Goal: Task Accomplishment & Management: Manage account settings

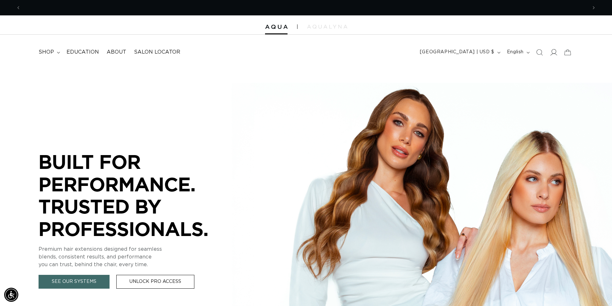
click at [555, 53] on icon at bounding box center [553, 52] width 7 height 7
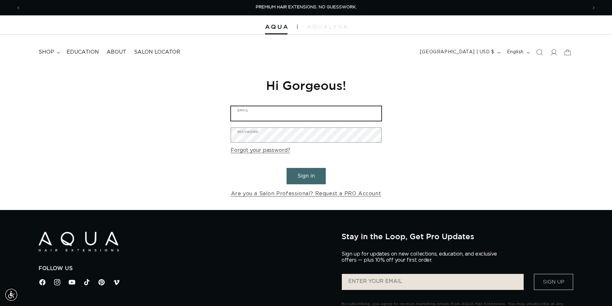
click at [292, 114] on input "Email" at bounding box center [306, 113] width 150 height 14
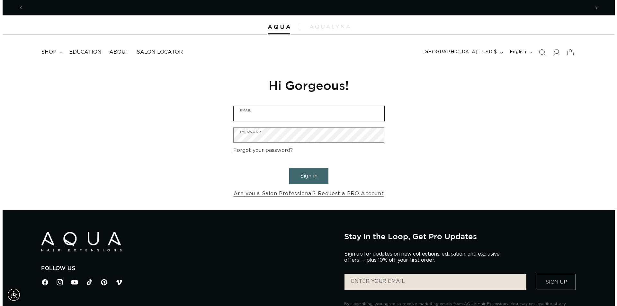
scroll to position [0, 567]
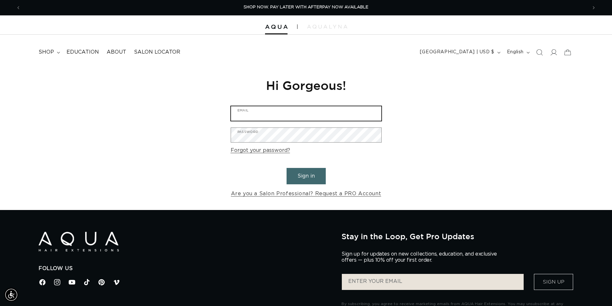
type input "karene.jean@yahoo.com"
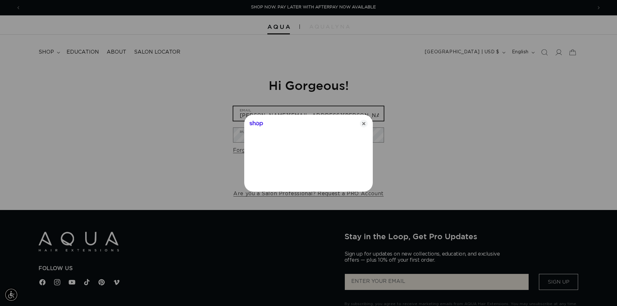
scroll to position [0, 571]
click at [366, 125] on icon "Close" at bounding box center [364, 124] width 8 height 8
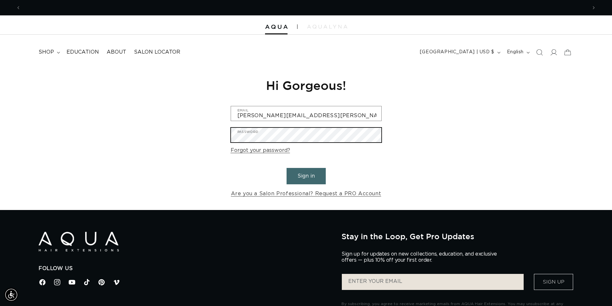
scroll to position [0, 1133]
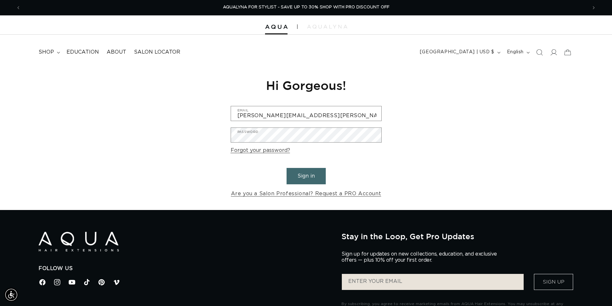
click at [306, 178] on button "Sign in" at bounding box center [306, 176] width 39 height 16
